Goal: Information Seeking & Learning: Learn about a topic

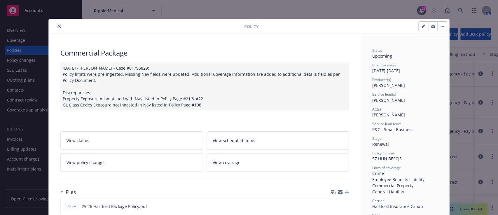
click at [56, 27] on button "close" at bounding box center [59, 26] width 7 height 7
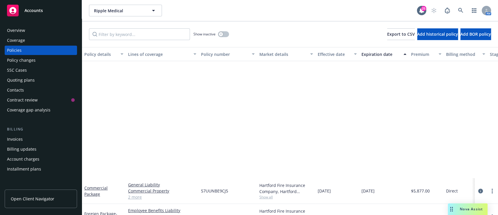
scroll to position [171, 0]
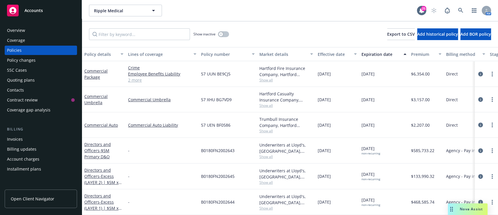
click at [29, 79] on div "Quoting plans" at bounding box center [21, 79] width 28 height 9
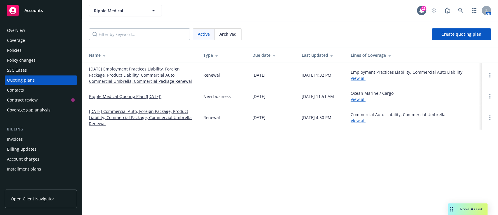
click at [152, 69] on link "[DATE] Employment Practices Liability, Foreign Package, Product Liability, Comm…" at bounding box center [141, 75] width 105 height 18
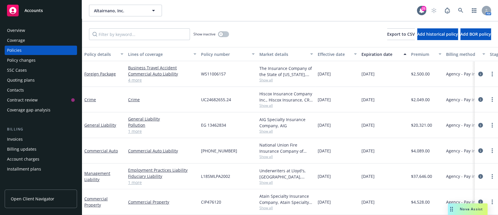
scroll to position [31, 0]
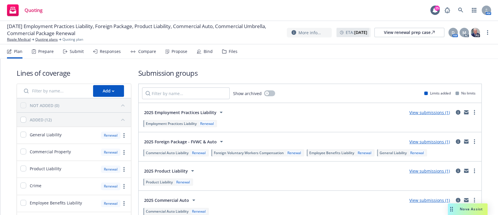
click at [185, 53] on div "Propose" at bounding box center [180, 51] width 16 height 5
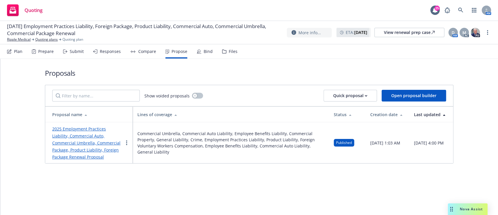
click at [79, 135] on link "2025 Employment Practices Liability, Commercial Auto, Commercial Umbrella, Comm…" at bounding box center [86, 143] width 68 height 34
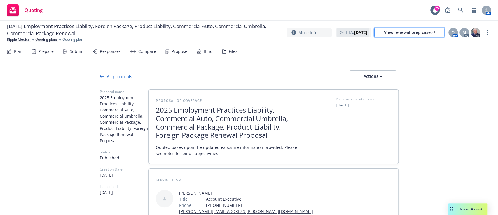
click at [414, 35] on div "View renewal prep case" at bounding box center [409, 32] width 51 height 9
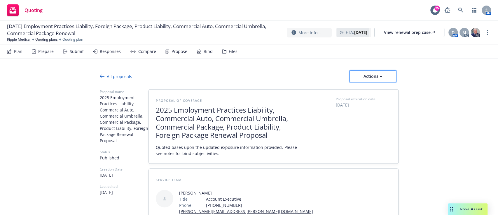
click at [364, 78] on div "Actions" at bounding box center [372, 76] width 27 height 11
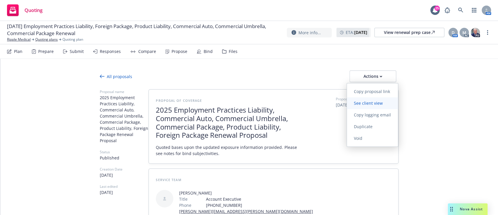
click at [364, 100] on span "See client view" at bounding box center [368, 103] width 43 height 6
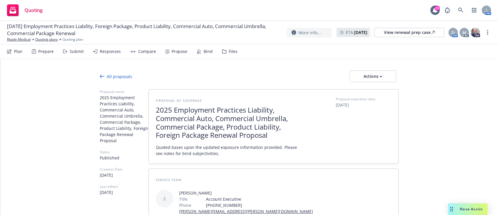
type textarea "x"
click at [25, 42] on link "Ripple Medical" at bounding box center [19, 39] width 24 height 5
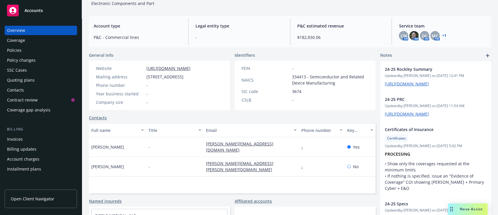
scroll to position [79, 0]
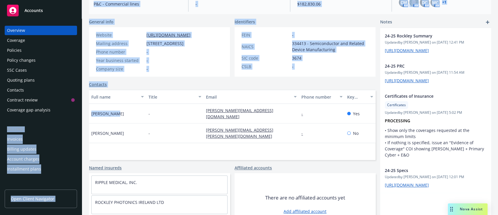
drag, startPoint x: 122, startPoint y: 117, endPoint x: 82, endPoint y: 116, distance: 40.3
click at [82, 116] on div "Accounts Overview Coverage Policies Policy changes SSC Cases Quoting plans Cont…" at bounding box center [249, 107] width 498 height 215
copy div "Billing Invoices Billing updates Account charges Installment plans Tools Manage…"
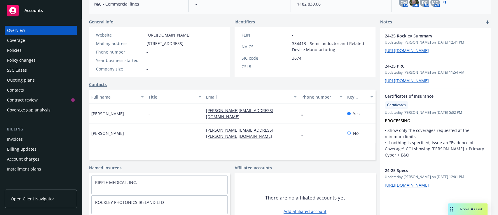
click at [139, 135] on div "Keith Kowta" at bounding box center [117, 133] width 57 height 20
drag, startPoint x: 119, startPoint y: 111, endPoint x: 91, endPoint y: 122, distance: 30.0
click at [91, 122] on div "Karl Mutton" at bounding box center [117, 114] width 57 height 20
copy span "Karl Mutton"
click at [263, 127] on div "keith.kowta@ripplemedical.com" at bounding box center [251, 133] width 95 height 20
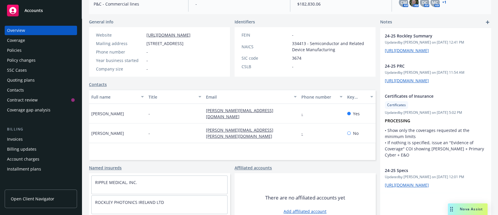
click at [18, 47] on div "Policies" at bounding box center [14, 50] width 15 height 9
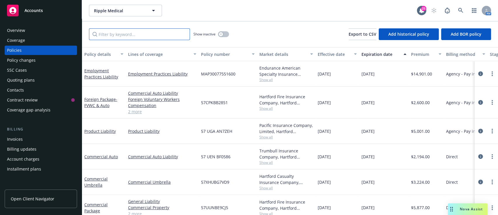
click at [154, 38] on input "Filter by keyword..." at bounding box center [139, 34] width 101 height 12
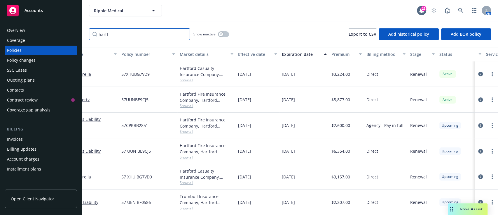
scroll to position [77, 0]
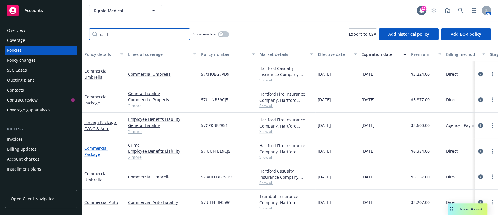
type input "hartf"
click at [92, 145] on link "Commercial Package" at bounding box center [95, 151] width 23 height 12
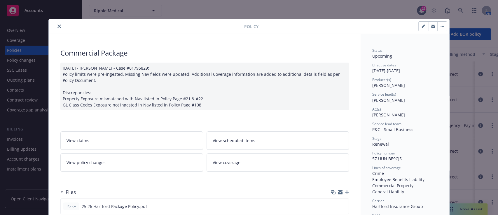
click at [58, 25] on icon "close" at bounding box center [60, 27] width 4 height 4
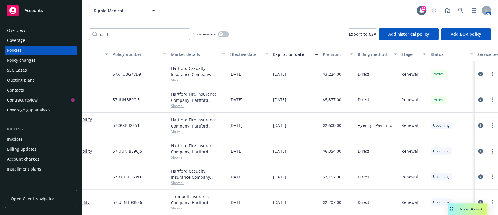
scroll to position [77, 0]
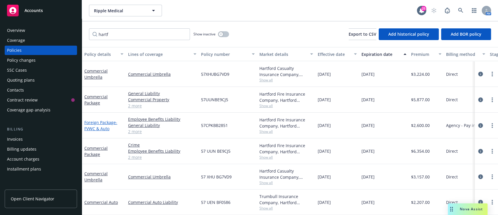
click at [107, 122] on span "- FVWC & Auto" at bounding box center [100, 125] width 33 height 12
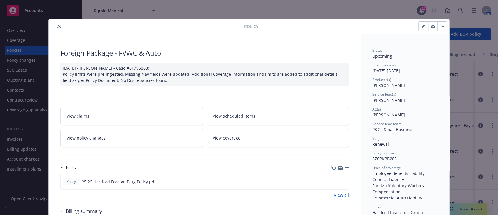
click at [58, 25] on icon "close" at bounding box center [60, 27] width 4 height 4
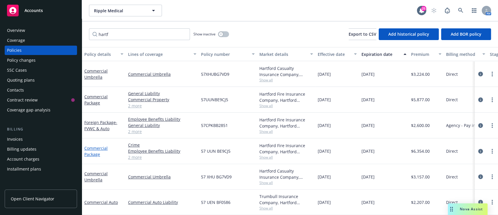
click at [95, 146] on link "Commercial Package" at bounding box center [95, 151] width 23 height 12
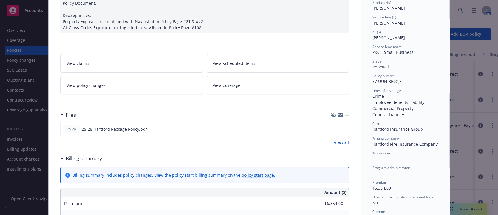
scroll to position [78, 0]
click at [95, 146] on div "Files Policy 25.26 Hartford Package Policy.pdf View all" at bounding box center [204, 129] width 289 height 43
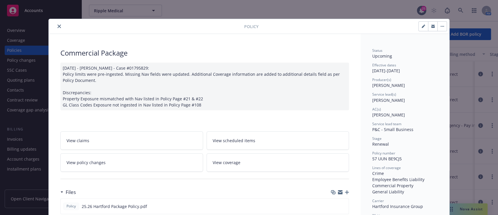
click at [56, 24] on button "close" at bounding box center [59, 26] width 7 height 7
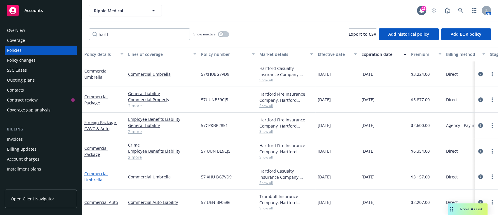
click at [99, 172] on link "Commercial Umbrella" at bounding box center [95, 176] width 23 height 12
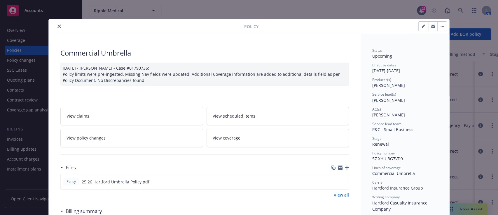
click at [52, 25] on div at bounding box center [147, 26] width 193 height 7
click at [56, 25] on button "close" at bounding box center [59, 26] width 7 height 7
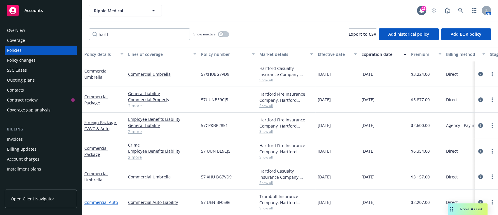
click at [107, 199] on link "Commercial Auto" at bounding box center [101, 202] width 34 height 6
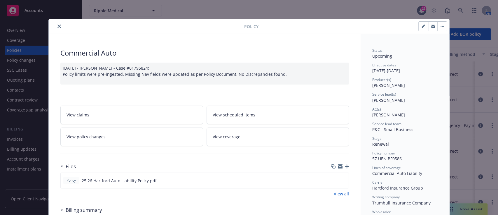
click at [58, 26] on icon "close" at bounding box center [60, 27] width 4 height 4
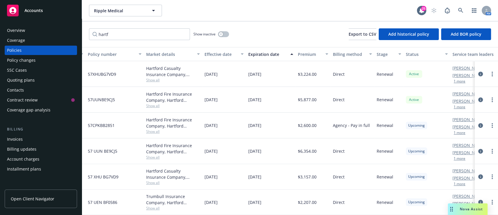
scroll to position [77, 0]
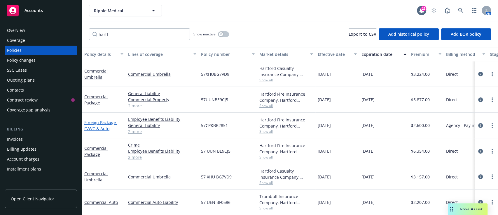
click at [97, 120] on span "- FVWC & Auto" at bounding box center [100, 125] width 33 height 12
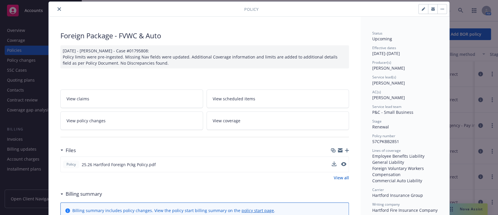
scroll to position [33, 0]
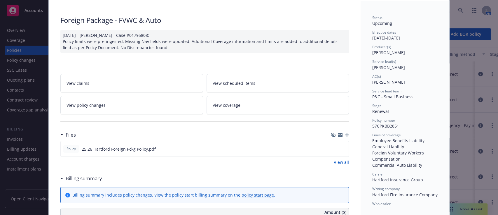
click at [341, 159] on link "View all" at bounding box center [341, 162] width 15 height 6
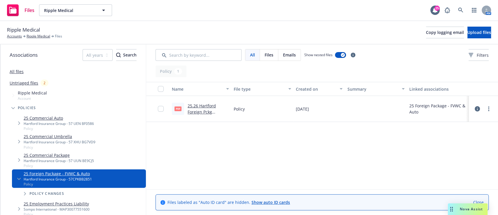
click at [194, 109] on link "25.26 Hartford Foreign Pckg Policy.pdf" at bounding box center [202, 112] width 28 height 18
click at [37, 37] on link "Ripple Medical" at bounding box center [39, 36] width 24 height 5
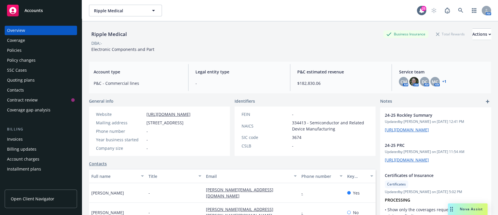
click at [21, 51] on div "Policies" at bounding box center [41, 50] width 68 height 9
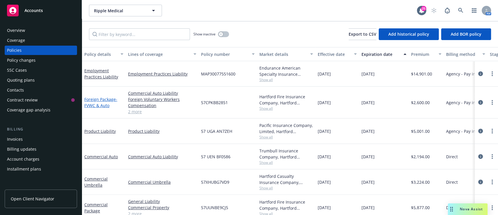
click at [97, 102] on span "- FVWC & Auto" at bounding box center [100, 102] width 33 height 12
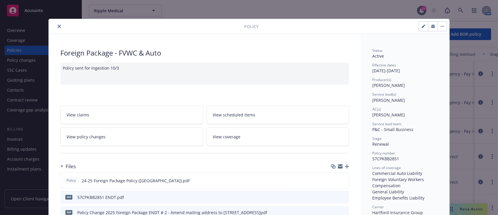
scroll to position [52, 0]
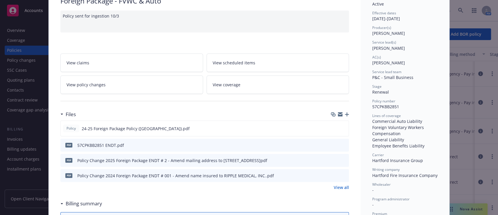
click at [344, 189] on link "View all" at bounding box center [341, 187] width 15 height 6
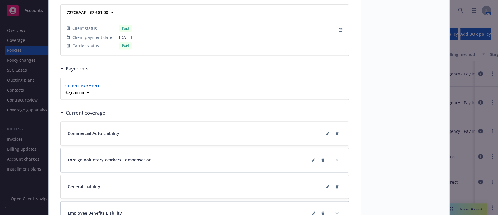
scroll to position [523, 0]
click at [23, 140] on div "Policy Foreign Package - FVWC & Auto Policy sent for ingestion 10/3 View claims…" at bounding box center [249, 107] width 498 height 215
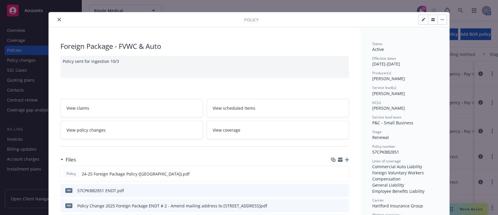
scroll to position [0, 0]
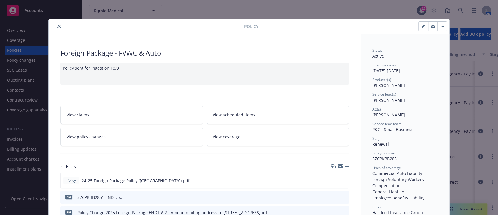
click at [52, 26] on div at bounding box center [147, 26] width 193 height 7
click at [58, 28] on icon "close" at bounding box center [60, 27] width 4 height 4
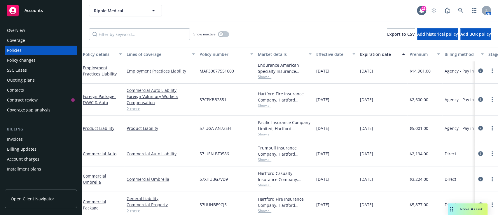
scroll to position [0, 1]
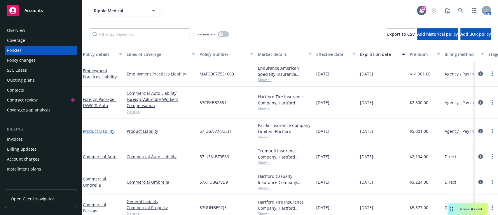
drag, startPoint x: 100, startPoint y: 127, endPoint x: 99, endPoint y: 131, distance: 4.3
click at [99, 131] on div "Product Liability" at bounding box center [103, 130] width 44 height 25
click at [99, 131] on link "Product Liability" at bounding box center [99, 131] width 32 height 6
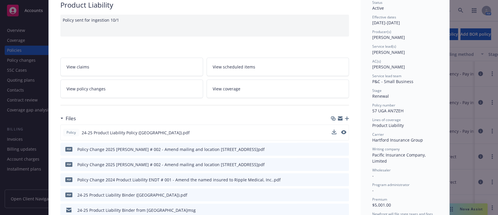
scroll to position [58, 0]
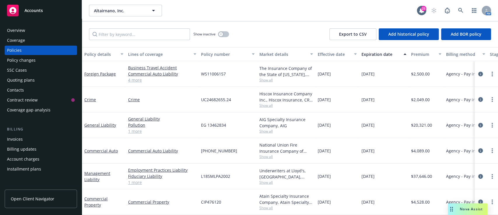
click at [31, 80] on div "Quoting plans" at bounding box center [21, 79] width 28 height 9
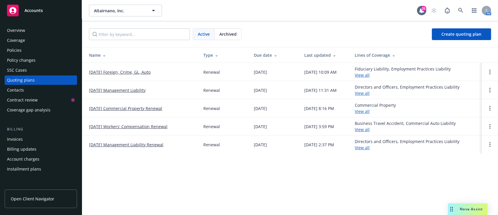
click at [132, 72] on link "[DATE] Foreign, Crime, GL, Auto" at bounding box center [120, 72] width 62 height 6
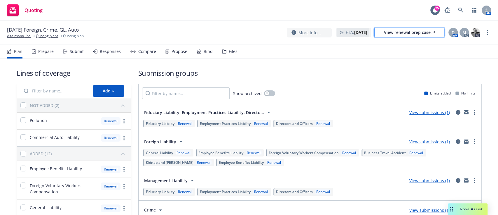
click at [420, 32] on div "View renewal prep case" at bounding box center [409, 32] width 51 height 9
click at [177, 55] on div "Propose" at bounding box center [177, 51] width 22 height 14
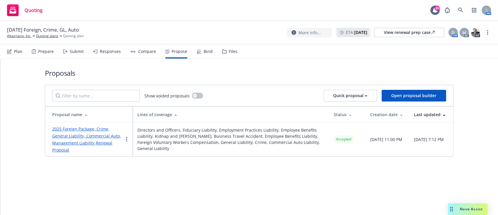
click at [89, 142] on link "2025 Foreign Package, Crime, General Liability, Commercial Auto, Management Lia…" at bounding box center [86, 139] width 69 height 27
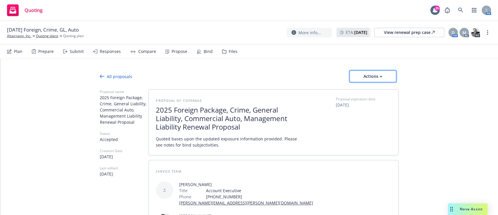
click at [371, 75] on div "Actions" at bounding box center [372, 76] width 27 height 11
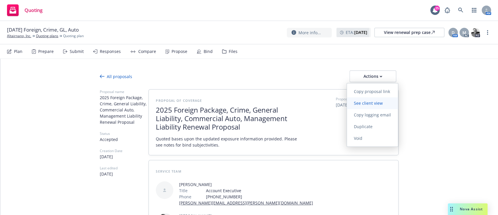
click at [370, 104] on span "See client view" at bounding box center [368, 103] width 43 height 6
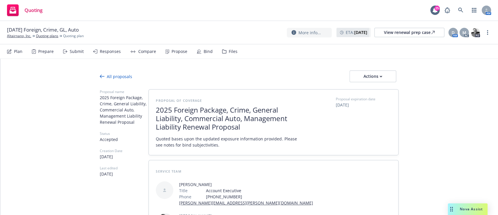
type textarea "x"
